Goal: Task Accomplishment & Management: Manage account settings

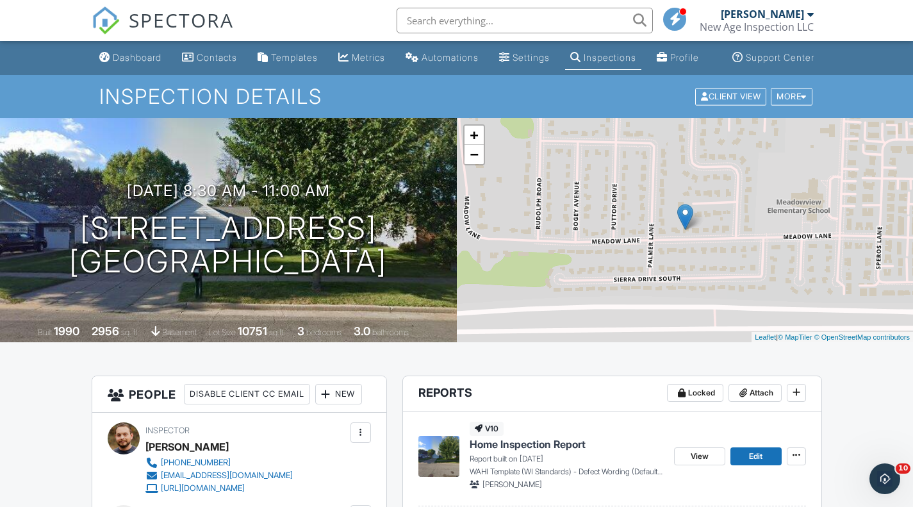
drag, startPoint x: 135, startPoint y: 63, endPoint x: 163, endPoint y: 4, distance: 65.6
click at [135, 63] on link "Dashboard" at bounding box center [130, 58] width 72 height 24
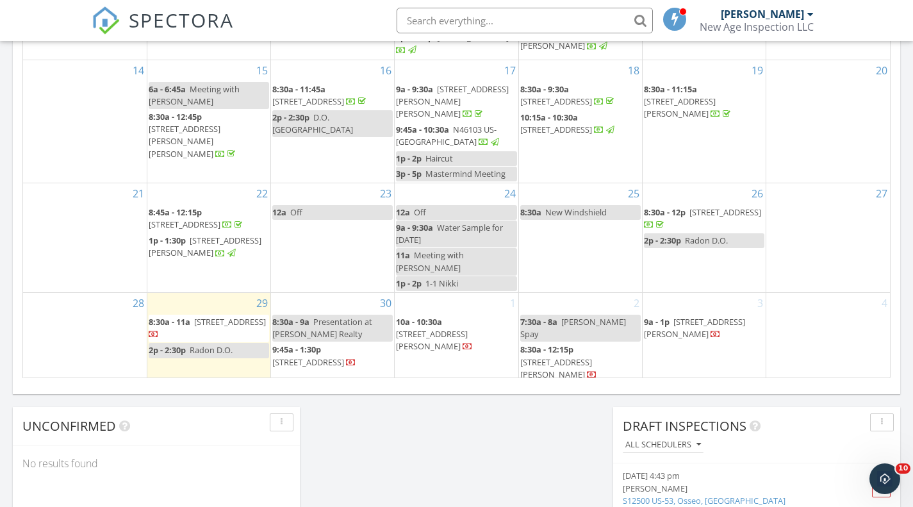
scroll to position [811, 0]
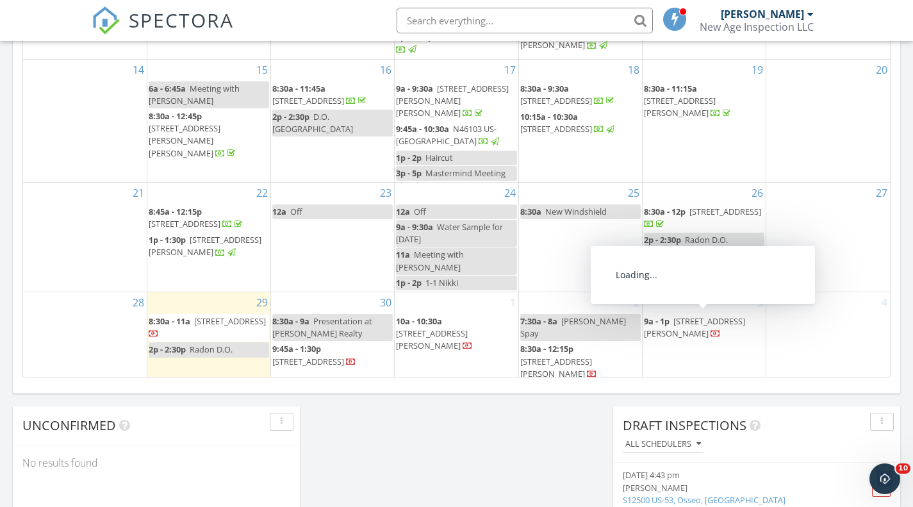
drag, startPoint x: 726, startPoint y: 233, endPoint x: 720, endPoint y: 216, distance: 17.6
click at [720, 216] on span "[STREET_ADDRESS]" at bounding box center [725, 212] width 72 height 12
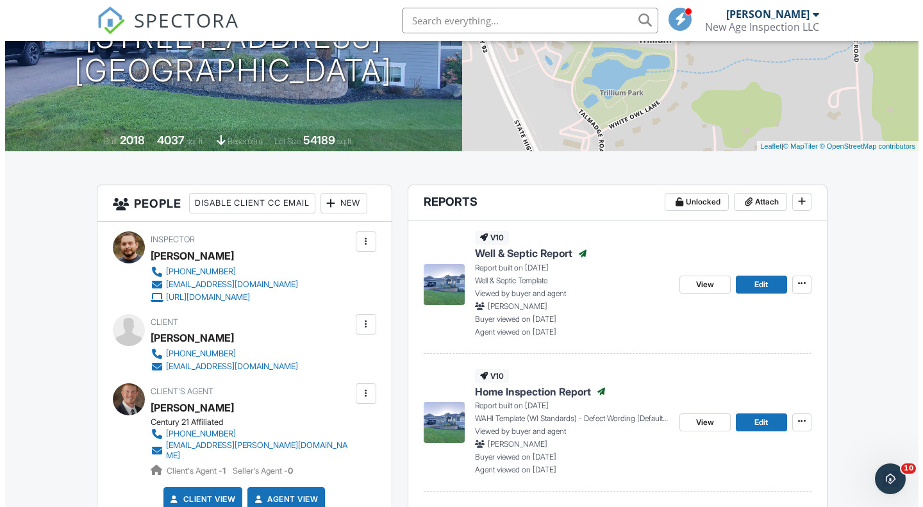
scroll to position [242, 0]
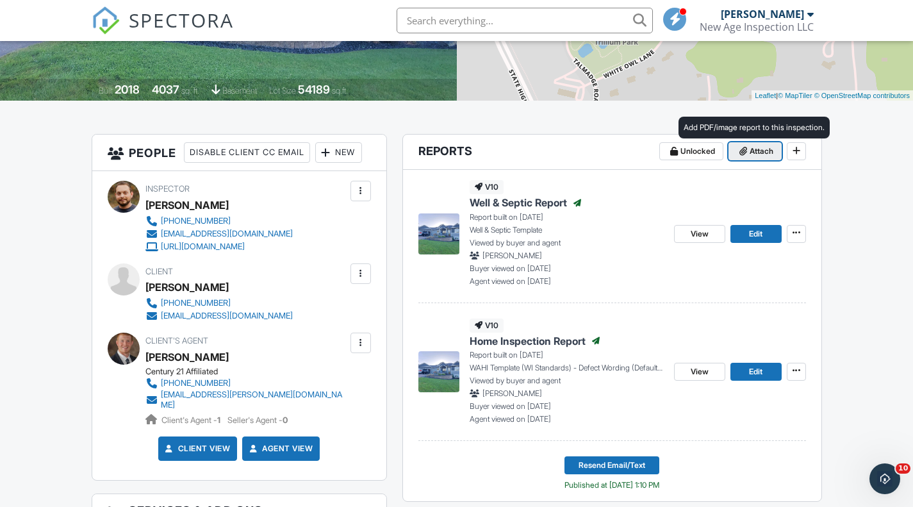
click at [762, 160] on button "Attach" at bounding box center [754, 151] width 53 height 18
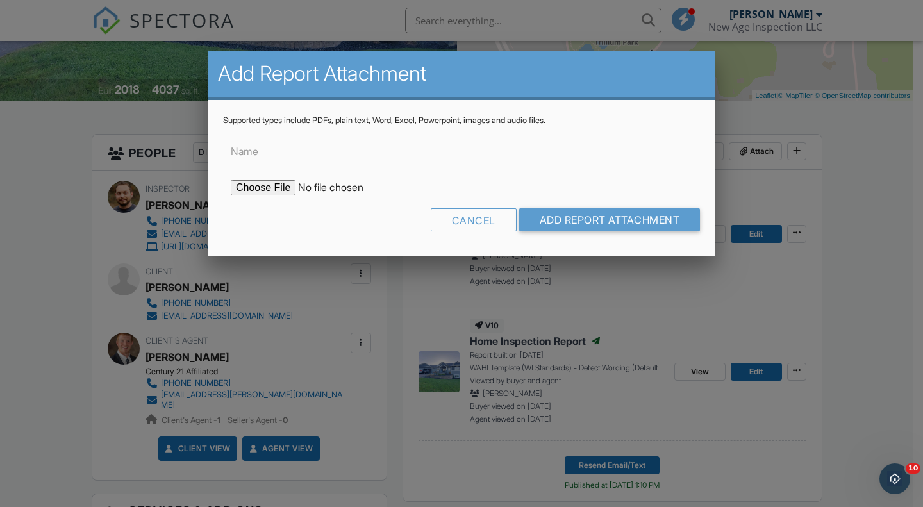
click at [268, 186] on input "file" at bounding box center [340, 187] width 218 height 15
type input "C:\fakepath\Water Test Report.pdf"
click at [396, 162] on input "Name" at bounding box center [461, 151] width 461 height 31
type input "w"
type input "a"
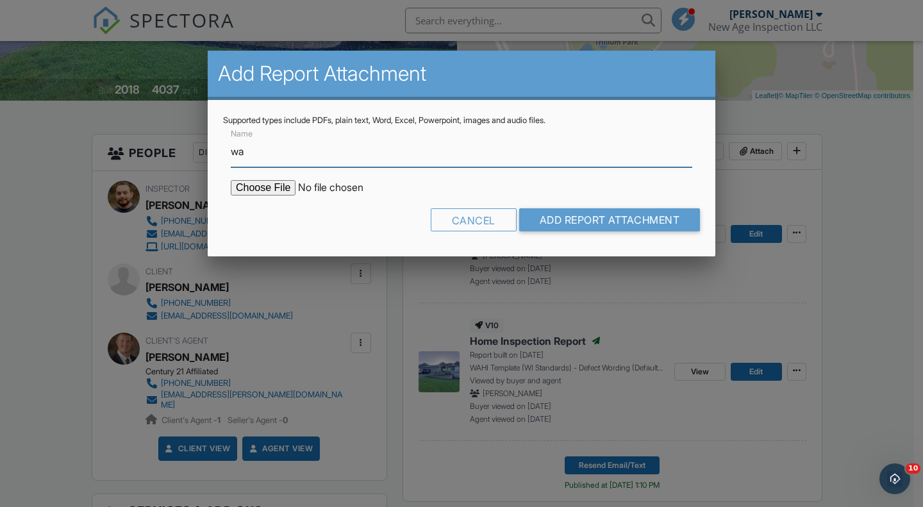
type input "Water Test Results"
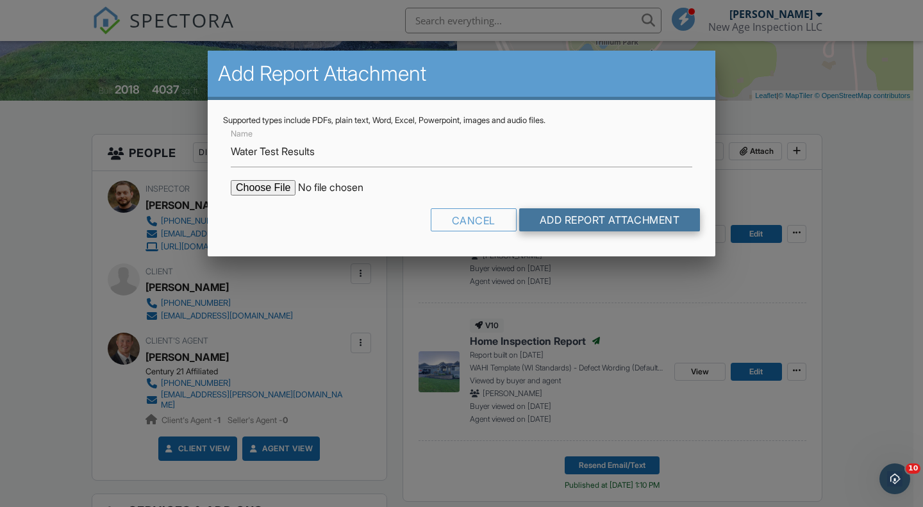
click at [571, 226] on input "Add Report Attachment" at bounding box center [609, 219] width 181 height 23
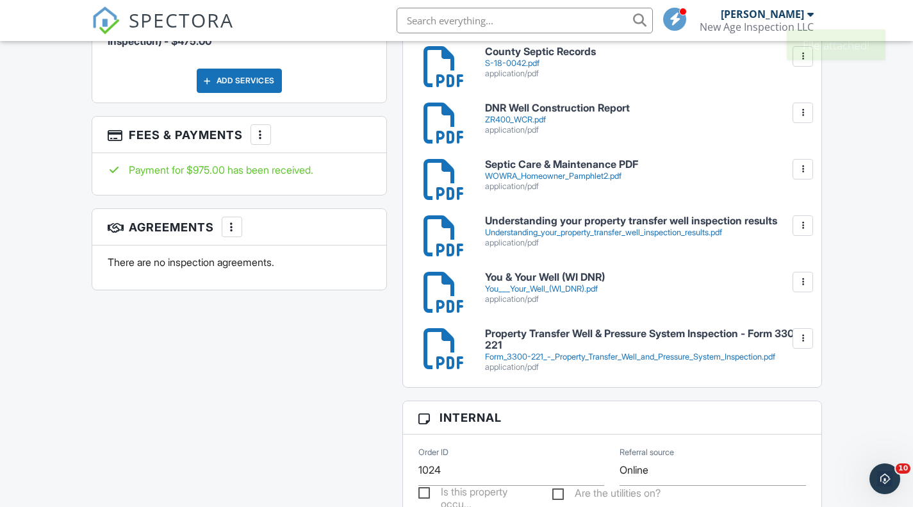
scroll to position [833, 0]
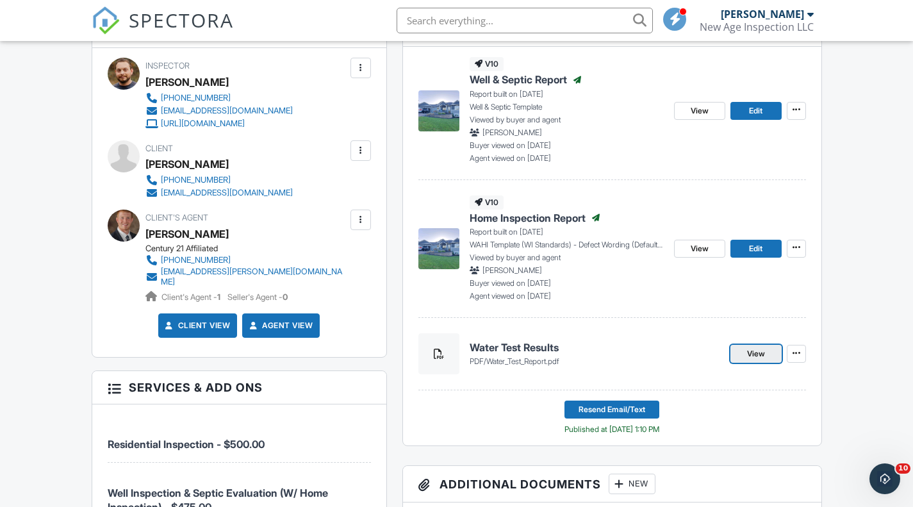
click at [756, 360] on span "View" at bounding box center [756, 353] width 18 height 13
click at [654, 418] on button "Resend Email/Text" at bounding box center [611, 409] width 95 height 18
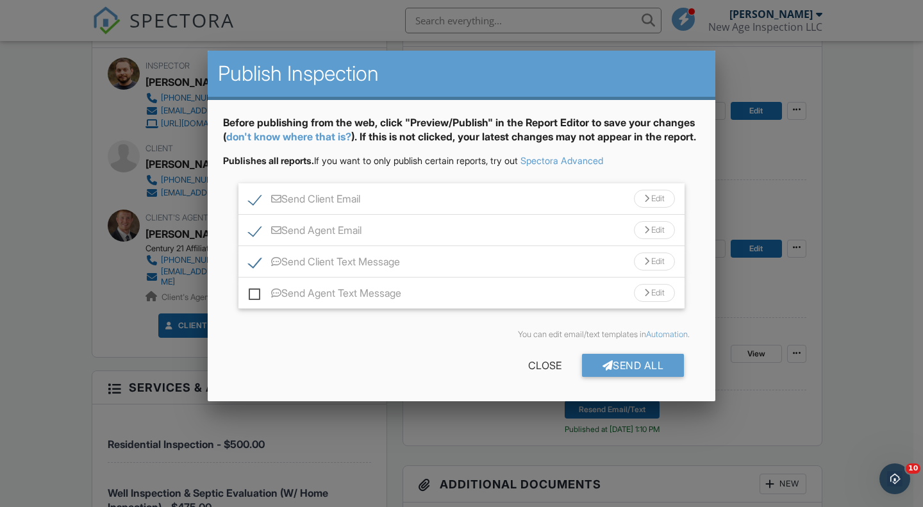
click at [643, 208] on div "Edit" at bounding box center [654, 199] width 41 height 18
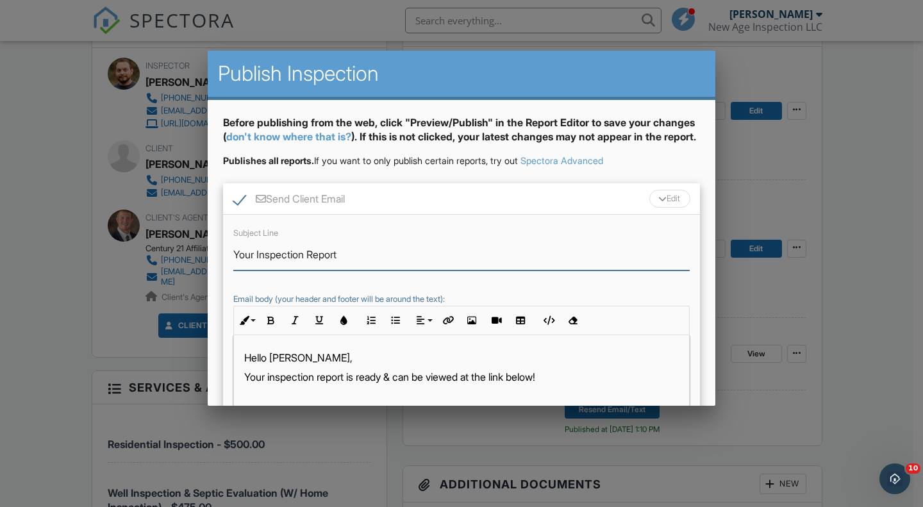
drag, startPoint x: 366, startPoint y: 270, endPoint x: 172, endPoint y: 267, distance: 194.8
type input "w"
type input "Your Water Test Results Are Ready!"
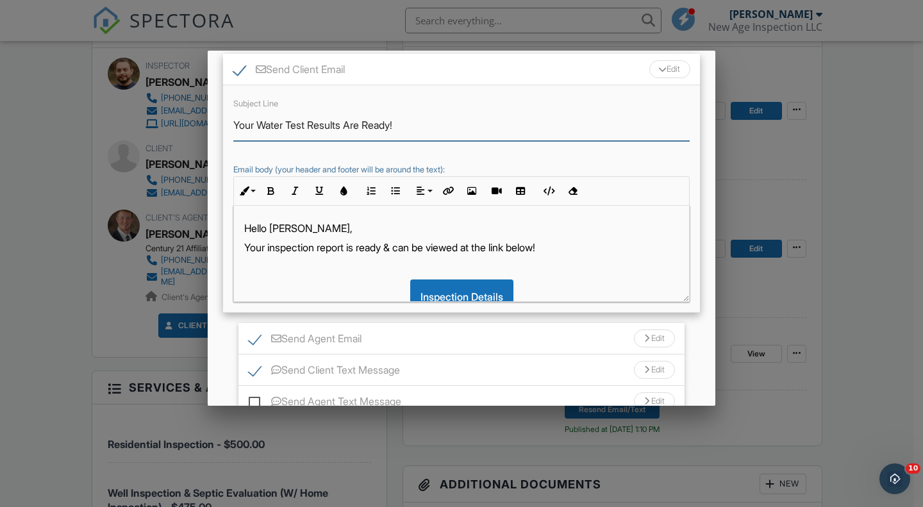
scroll to position [151, 0]
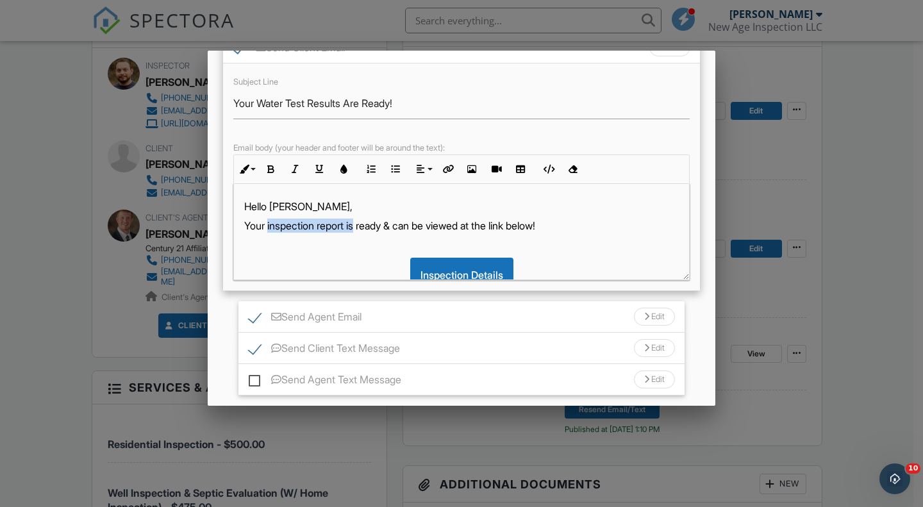
drag, startPoint x: 270, startPoint y: 238, endPoint x: 360, endPoint y: 238, distance: 90.3
click at [360, 233] on p "Your inspection report is ready & can be viewed at the link below!" at bounding box center [461, 225] width 434 height 14
click at [251, 357] on label "Send Client Text Message" at bounding box center [324, 350] width 151 height 16
checkbox input "false"
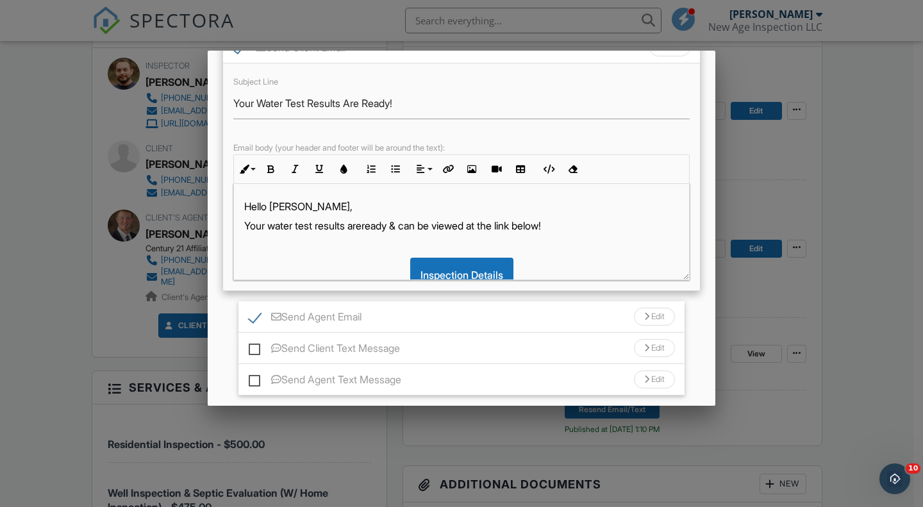
click at [650, 325] on div "Edit" at bounding box center [654, 317] width 41 height 18
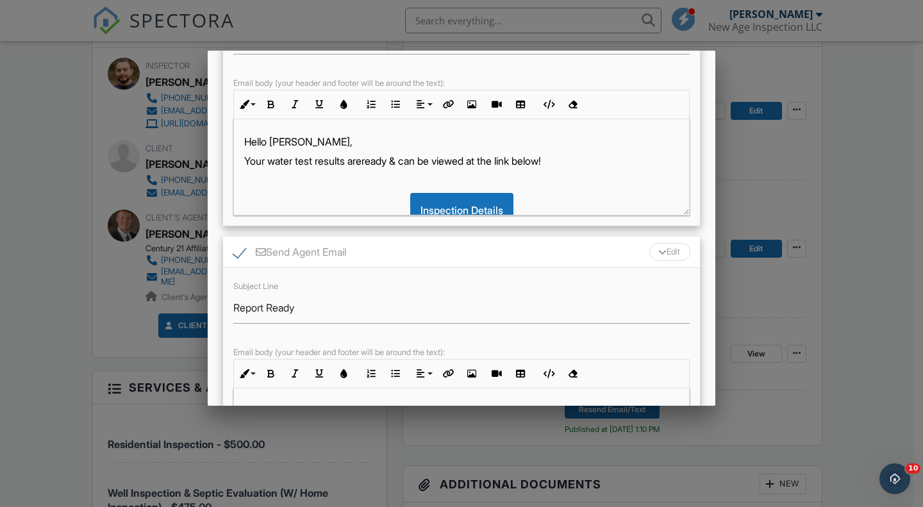
scroll to position [218, 0]
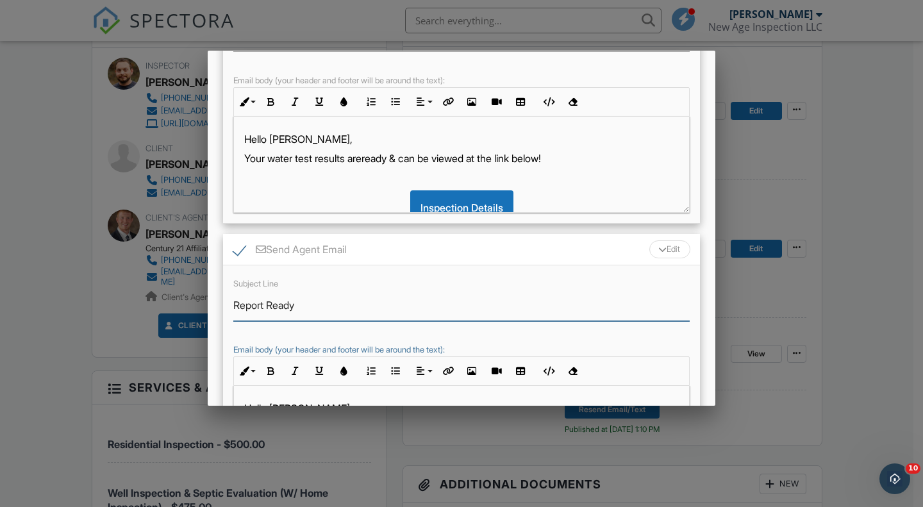
drag, startPoint x: 190, startPoint y: 310, endPoint x: 159, endPoint y: 303, distance: 32.2
type input "Water Test Results Ready!"
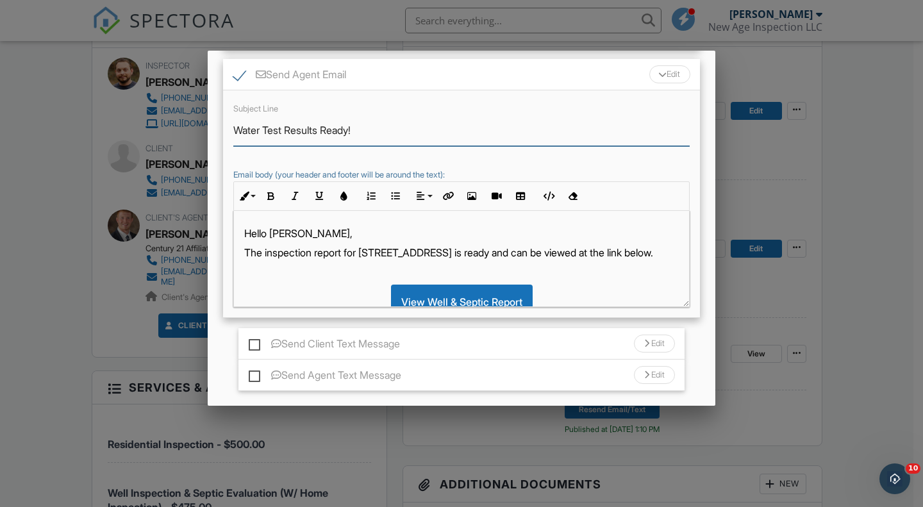
scroll to position [409, 0]
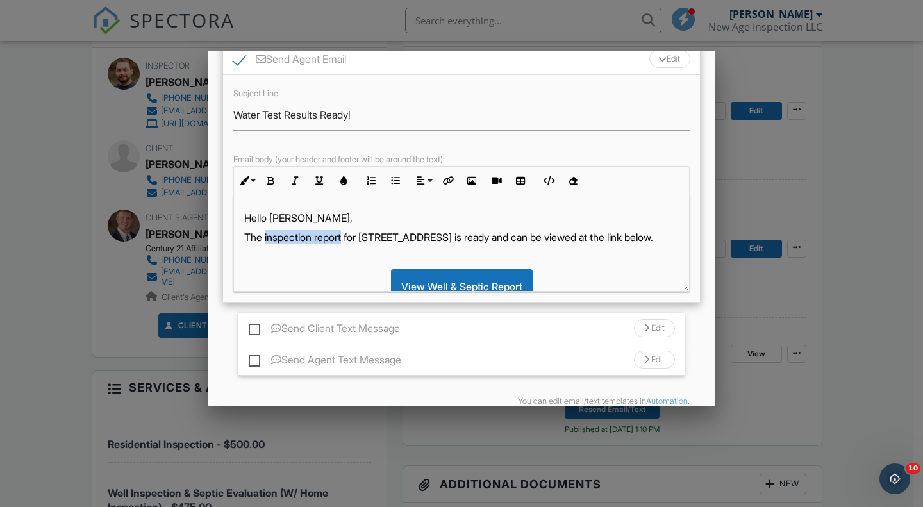
drag, startPoint x: 265, startPoint y: 250, endPoint x: 346, endPoint y: 250, distance: 80.7
click at [346, 244] on p "The inspection report for [STREET_ADDRESS] is ready and can be viewed at the li…" at bounding box center [461, 237] width 434 height 14
click at [462, 244] on p "The water test results for 6104 White Owl Ln is ready and can be viewed at the …" at bounding box center [461, 237] width 434 height 14
click at [523, 244] on p "The water test results for 6104 White Owl Ln are ready and can be viewed at the…" at bounding box center [461, 237] width 434 height 14
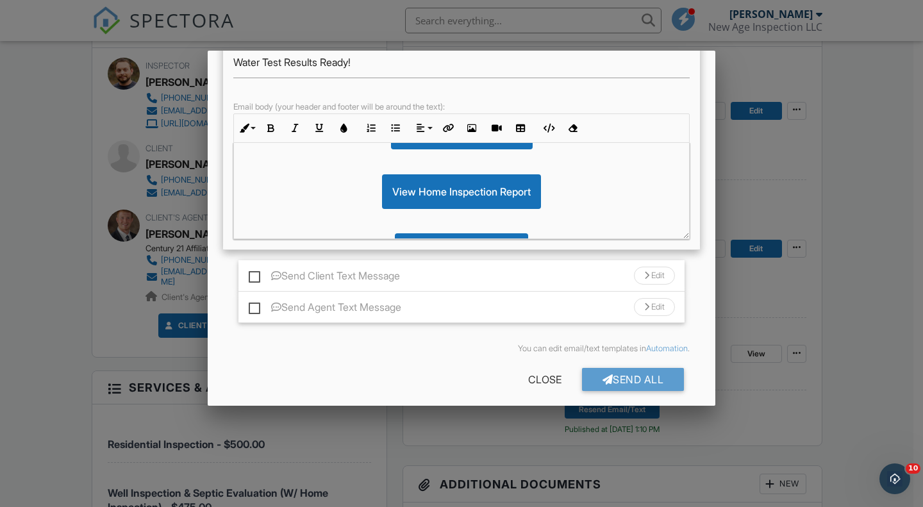
scroll to position [485, 0]
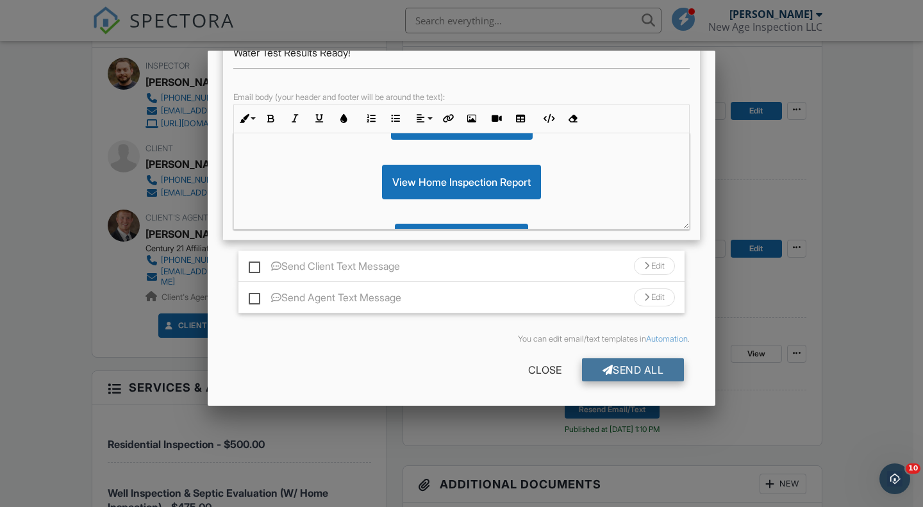
click at [618, 376] on div "Send All" at bounding box center [633, 369] width 103 height 23
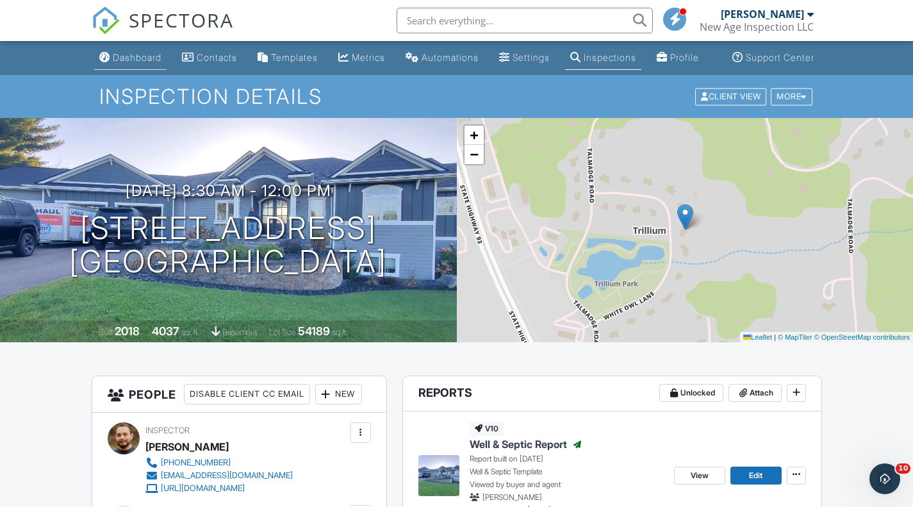
click at [129, 63] on div "Dashboard" at bounding box center [137, 57] width 49 height 11
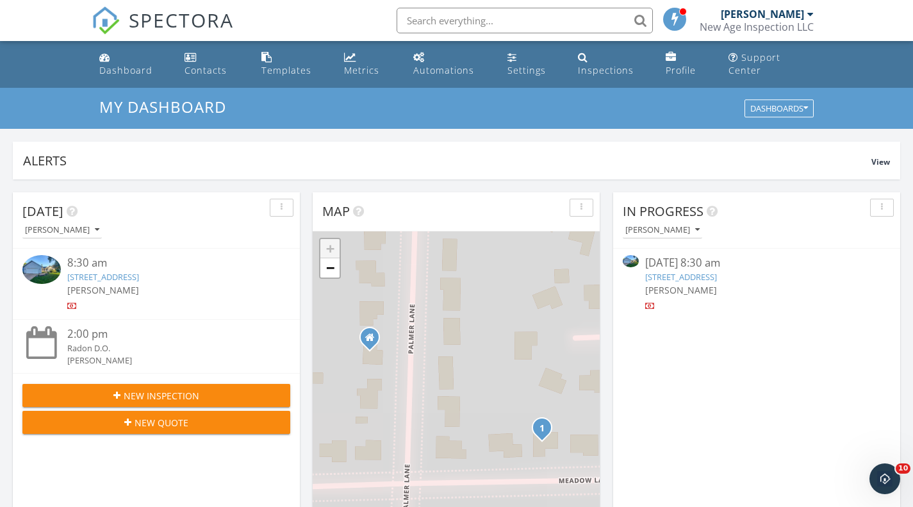
click at [103, 274] on link "[STREET_ADDRESS]" at bounding box center [103, 277] width 72 height 12
